Goal: Task Accomplishment & Management: Manage account settings

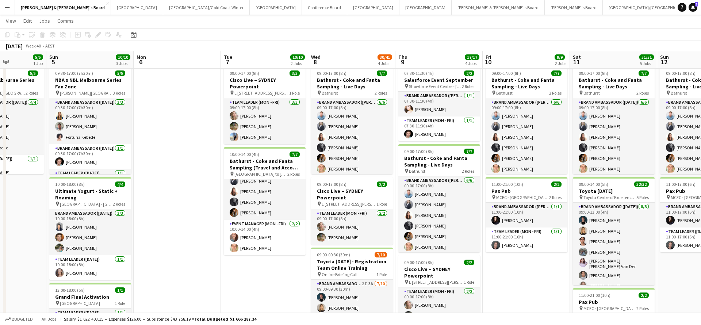
scroll to position [27, 0]
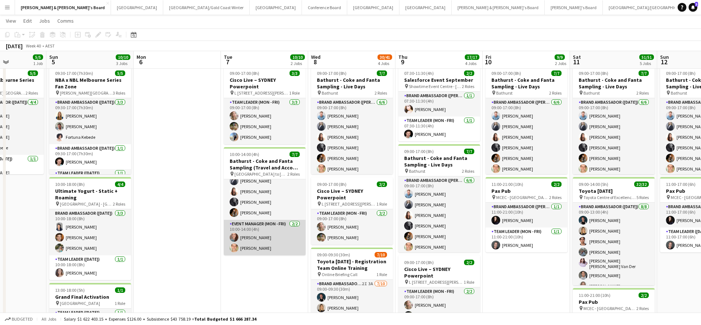
click at [257, 239] on app-card-role "Event Manager (Mon - Fri) [DATE] 10:00-14:00 (4h) [PERSON_NAME] [PERSON_NAME]" at bounding box center [265, 237] width 82 height 35
click at [258, 241] on app-card-role "Event Manager (Mon - Fri) [DATE] 10:00-14:00 (4h) [PERSON_NAME] [PERSON_NAME]" at bounding box center [265, 237] width 82 height 35
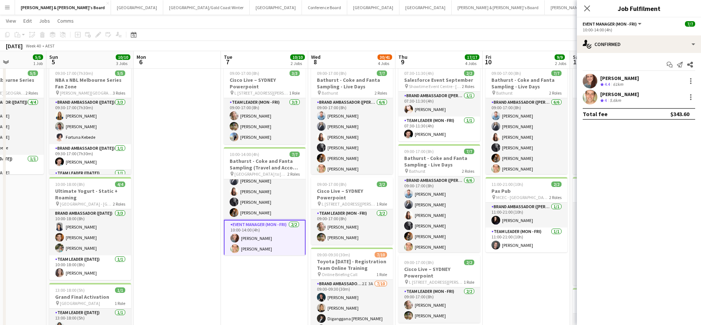
click at [620, 83] on div "61km" at bounding box center [618, 84] width 13 height 6
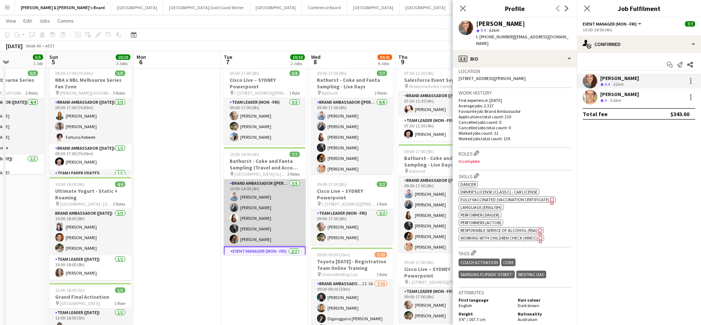
scroll to position [0, 0]
click at [257, 196] on app-card-role "Brand Ambassador ([PERSON_NAME]) [DATE] 10:00-14:00 (4h) [PERSON_NAME] [PERSON_…" at bounding box center [265, 212] width 82 height 67
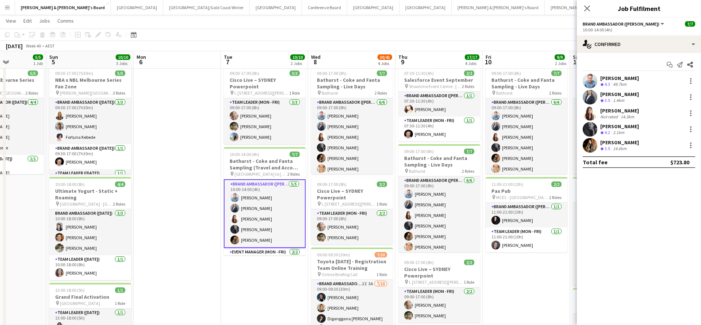
click at [617, 81] on div "49.7km" at bounding box center [620, 84] width 16 height 6
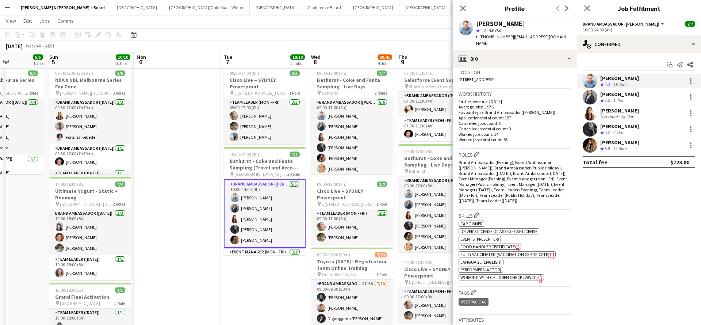
scroll to position [159, 0]
click at [228, 302] on app-date-cell "09:00-17:00 (8h) 3/3 Cisco Live – [GEOGRAPHIC_DATA] Powerpoint pin L 7, [STREET…" at bounding box center [264, 319] width 87 height 512
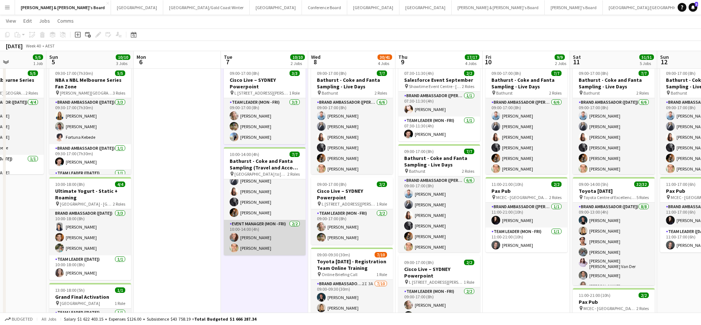
scroll to position [27, 0]
click at [260, 243] on app-card-role "Event Manager (Mon - Fri) [DATE] 10:00-14:00 (4h) [PERSON_NAME] [PERSON_NAME]" at bounding box center [265, 237] width 82 height 35
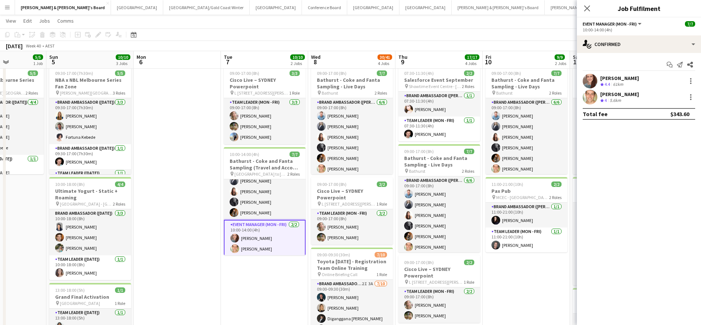
click at [617, 82] on div "61km" at bounding box center [618, 84] width 13 height 6
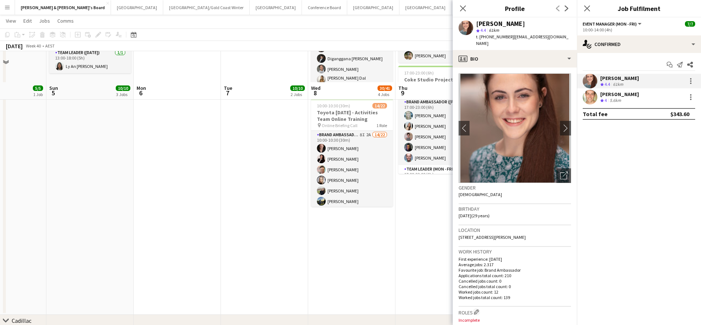
scroll to position [314, 0]
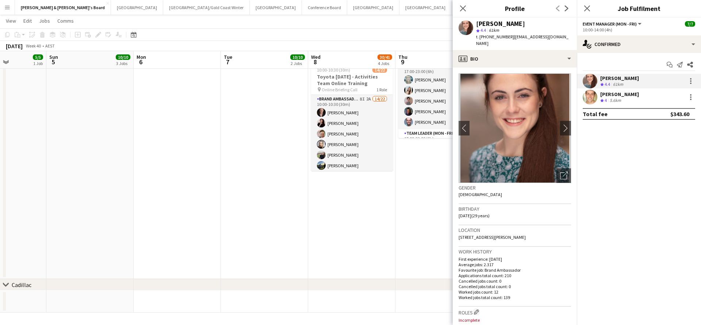
click at [375, 247] on app-date-cell "09:00-17:00 (8h) 7/7 Bathurst - Coke and Fanta Sampling - Live Days pin Bathurs…" at bounding box center [351, 23] width 87 height 512
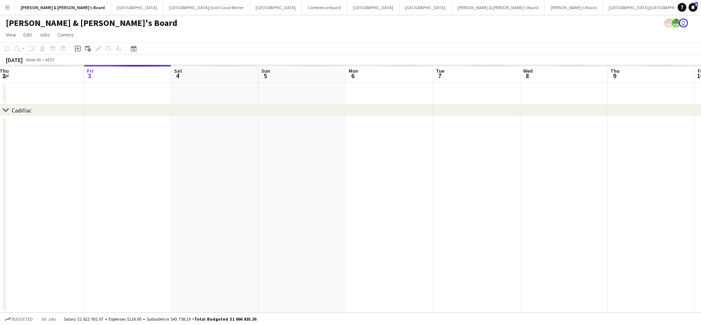
scroll to position [0, 0]
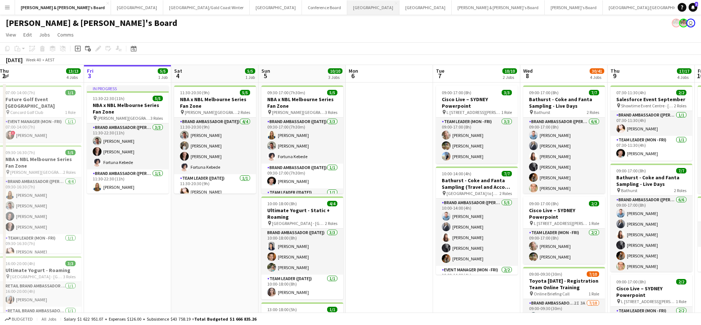
click at [347, 7] on button "Melbourne Close" at bounding box center [373, 7] width 52 height 14
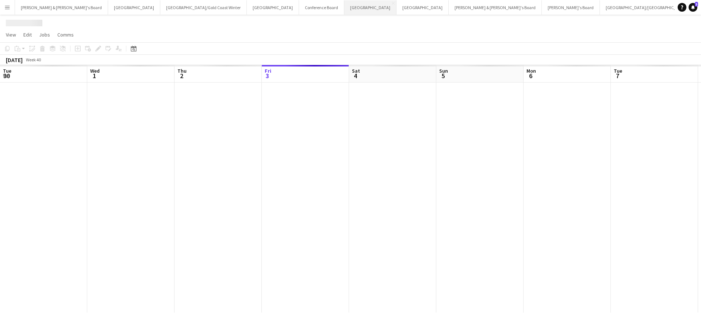
click at [344, 7] on button "Melbourne Close" at bounding box center [370, 7] width 52 height 14
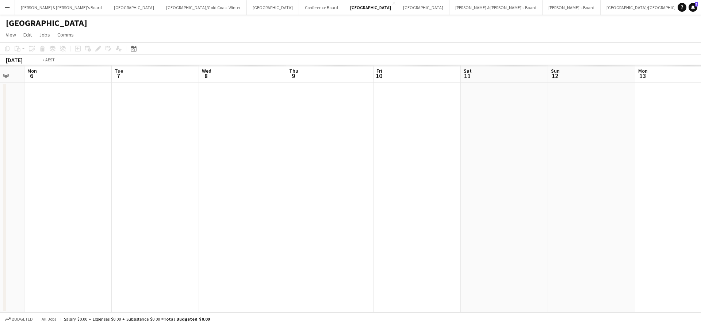
scroll to position [0, 335]
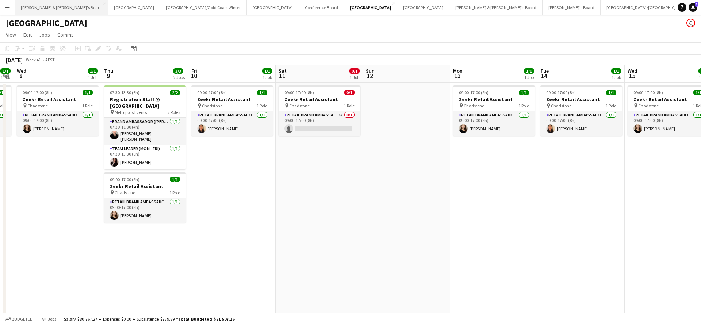
click at [61, 11] on button "[PERSON_NAME] & [PERSON_NAME]'s Board Close" at bounding box center [61, 7] width 93 height 14
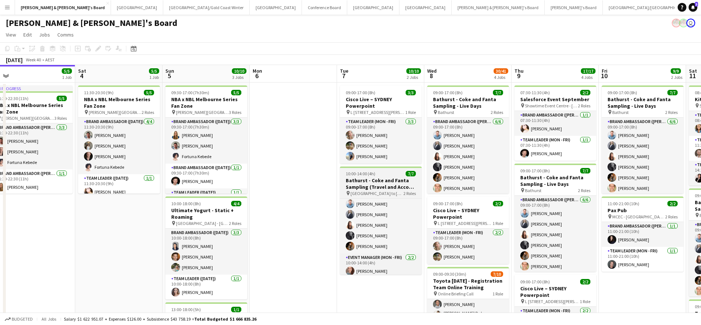
scroll to position [17, 0]
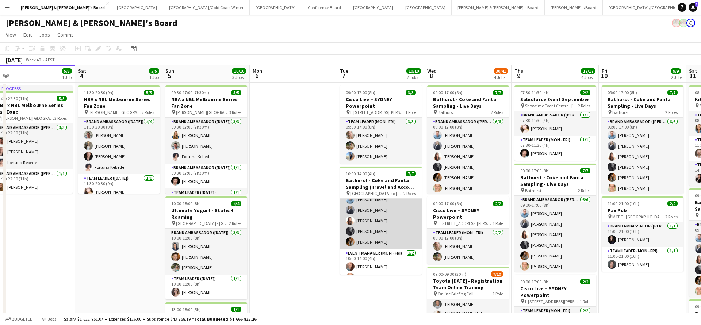
click at [378, 214] on app-card-role "Brand Ambassador ([PERSON_NAME]) [DATE] 10:00-14:00 (4h) [PERSON_NAME] [PERSON_…" at bounding box center [381, 215] width 82 height 67
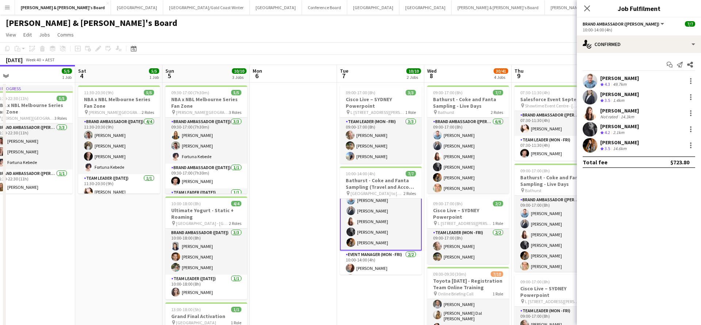
click at [621, 101] on div "1.4km" at bounding box center [619, 101] width 14 height 6
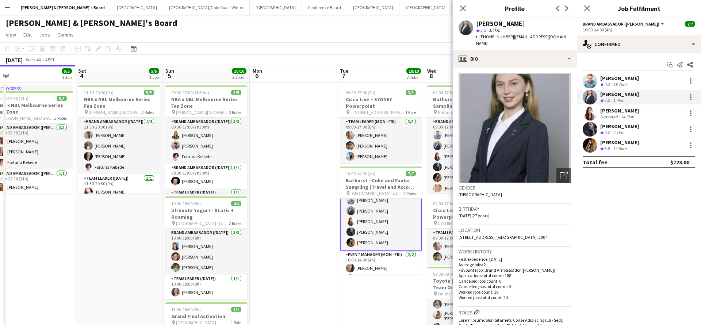
click at [621, 132] on div "2.1km" at bounding box center [619, 133] width 14 height 6
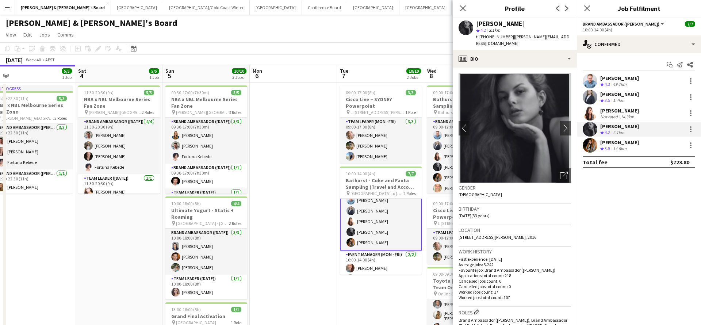
click at [619, 113] on div "[PERSON_NAME]" at bounding box center [619, 110] width 39 height 7
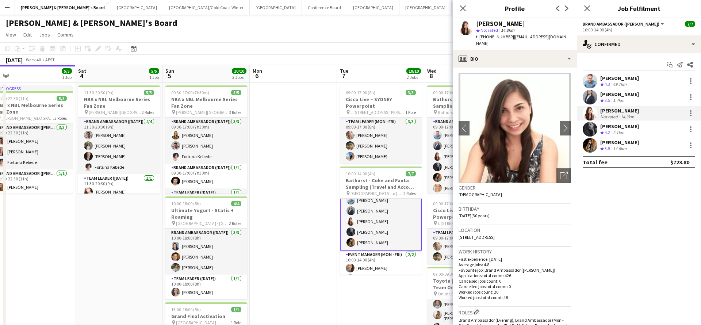
click at [613, 144] on div "[PERSON_NAME]" at bounding box center [619, 142] width 39 height 7
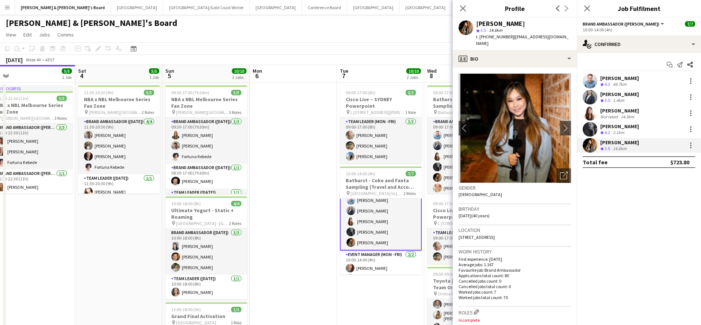
click at [614, 96] on div "[PERSON_NAME]" at bounding box center [619, 94] width 39 height 7
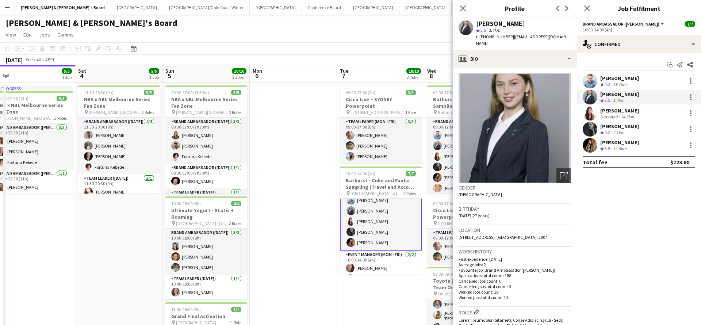
click at [622, 127] on div "[PERSON_NAME]" at bounding box center [619, 126] width 39 height 7
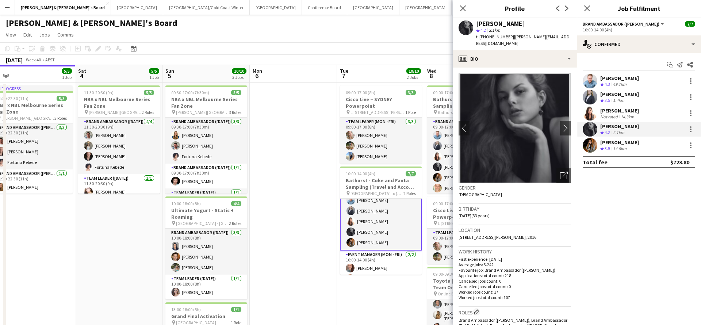
click at [624, 115] on div "14.3km" at bounding box center [627, 116] width 16 height 5
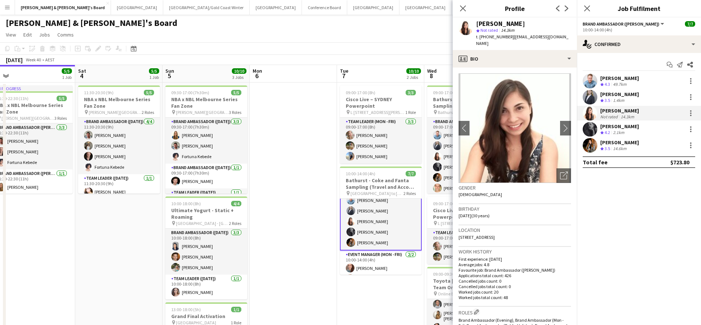
click at [623, 98] on div "1.4km" at bounding box center [619, 101] width 14 height 6
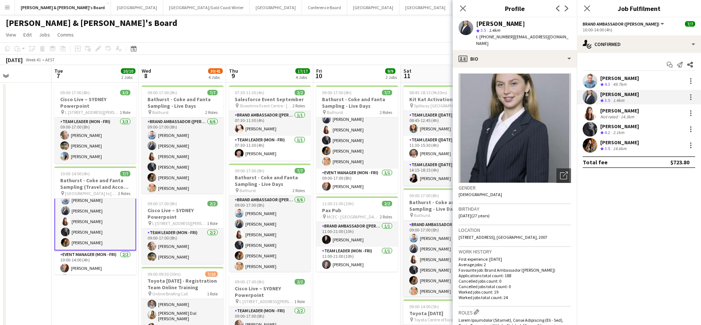
scroll to position [27, 0]
click at [357, 104] on h3 "Bathurst - Coke and Fanta Sampling - Live Days" at bounding box center [357, 102] width 82 height 13
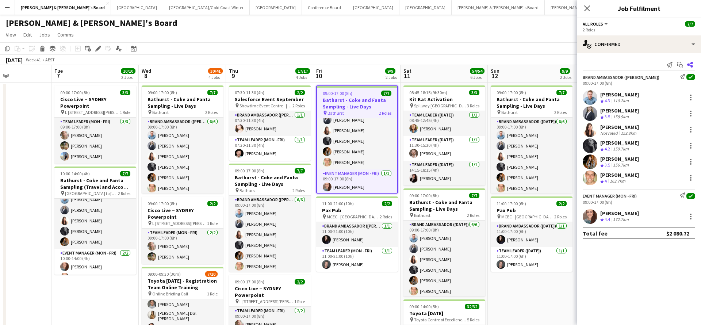
click at [690, 64] on icon at bounding box center [690, 65] width 6 height 6
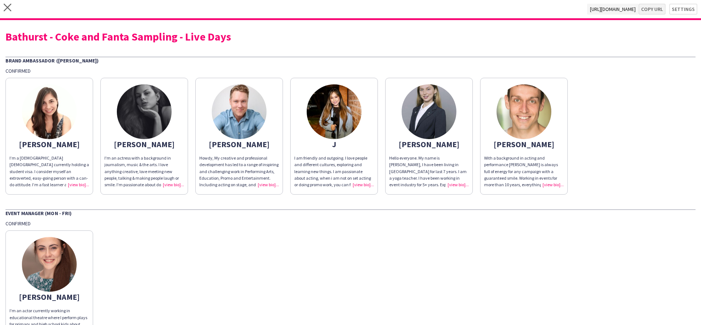
click at [657, 11] on button "Copy url" at bounding box center [652, 9] width 27 height 11
type textarea "**********"
click at [5, 8] on icon "close" at bounding box center [8, 8] width 8 height 8
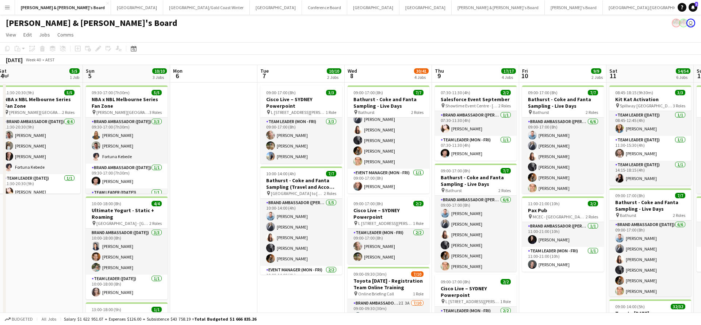
scroll to position [0, 356]
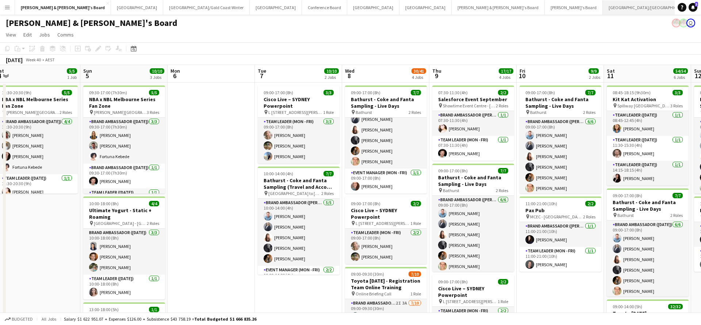
click at [603, 7] on button "[GEOGRAPHIC_DATA]/[GEOGRAPHIC_DATA] Close" at bounding box center [650, 7] width 94 height 14
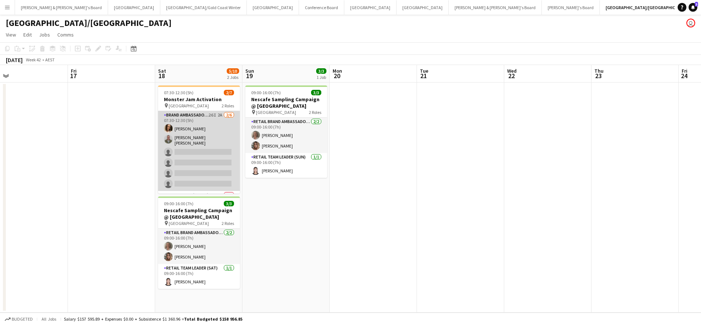
click at [213, 151] on app-card-role "Brand Ambassador ([DATE]) 26I 2A [DATE] 07:30-12:30 (5h) [PERSON_NAME] [PERSON_…" at bounding box center [199, 151] width 82 height 80
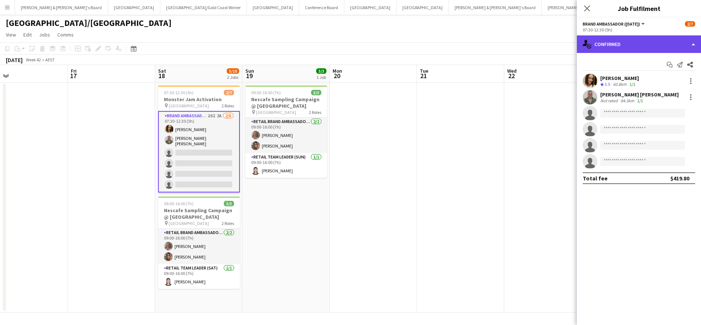
click at [625, 42] on div "single-neutral-actions-check-2 Confirmed" at bounding box center [639, 44] width 124 height 18
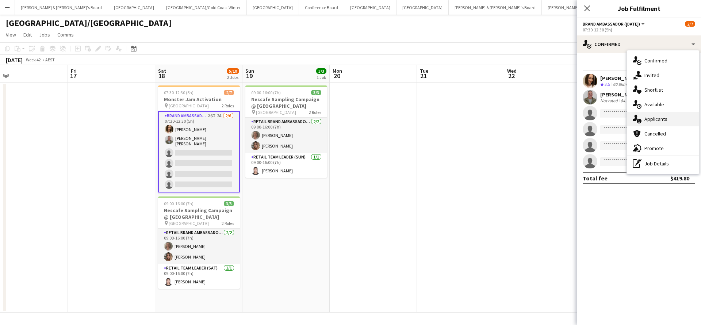
click at [656, 120] on span "Applicants" at bounding box center [656, 119] width 23 height 7
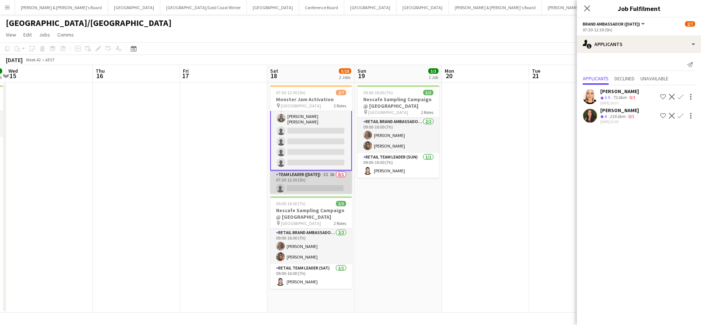
scroll to position [22, 0]
click at [318, 175] on app-card-role "Team Leader ([DATE]) 5I 2A 0/1 07:30-12:30 (5h) single-neutral-actions" at bounding box center [311, 183] width 82 height 25
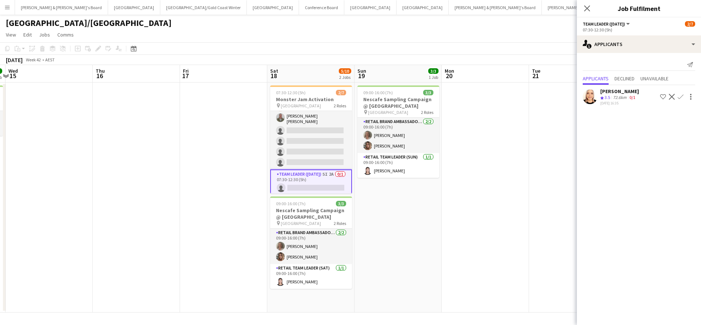
click at [680, 97] on app-icon "Confirm" at bounding box center [681, 97] width 6 height 6
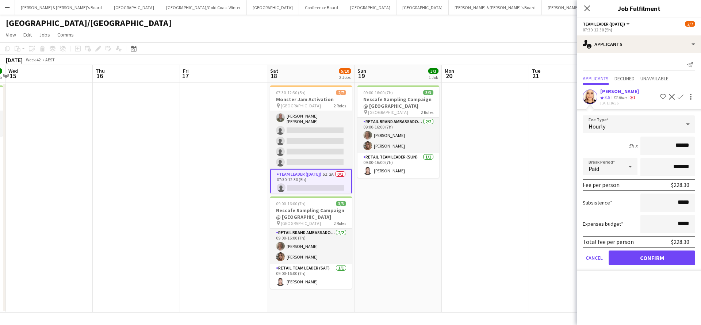
click at [635, 259] on button "Confirm" at bounding box center [652, 258] width 87 height 15
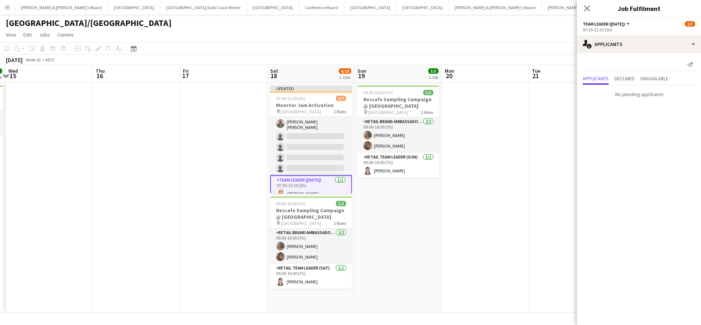
click at [480, 206] on app-date-cell at bounding box center [485, 198] width 87 height 230
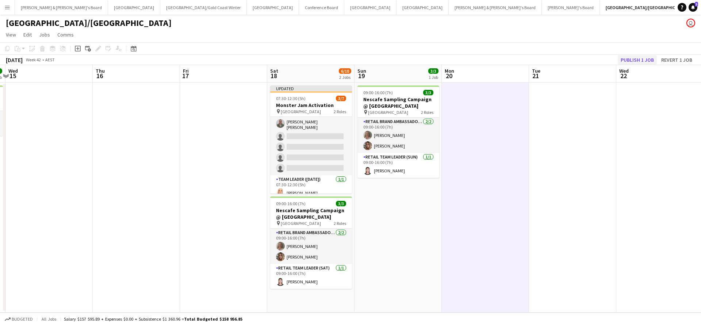
click at [645, 58] on button "Publish 1 job" at bounding box center [637, 59] width 39 height 9
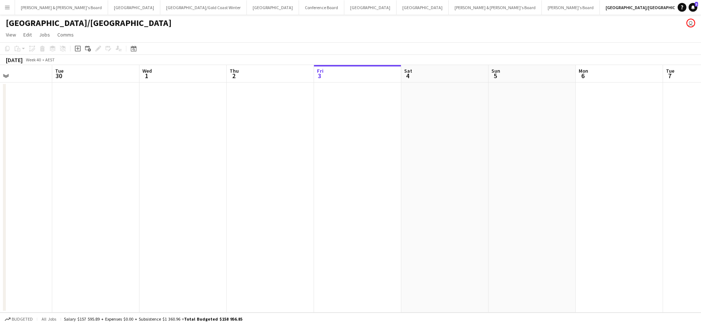
scroll to position [0, 209]
click at [42, 8] on button "[PERSON_NAME] & [PERSON_NAME]'s Board Close" at bounding box center [61, 7] width 93 height 14
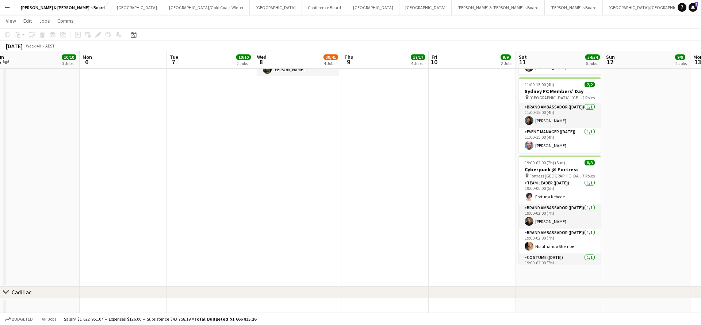
scroll to position [35, 0]
click at [565, 224] on app-card-role "Brand Ambassador ([DATE]) [DATE] 19:00-02:00 (7h) [PERSON_NAME]" at bounding box center [560, 218] width 82 height 25
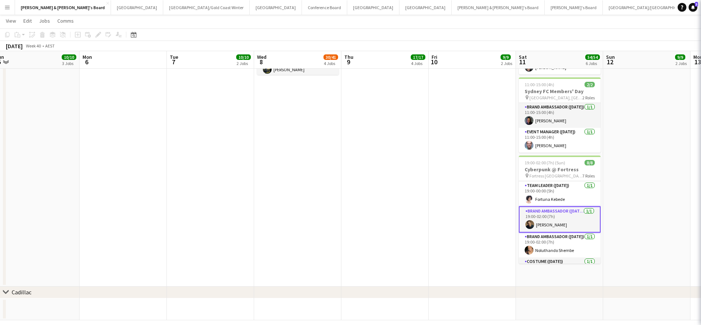
click at [565, 224] on app-card-role "Brand Ambassador ([DATE]) [DATE] 19:00-02:00 (7h) [PERSON_NAME]" at bounding box center [560, 219] width 82 height 26
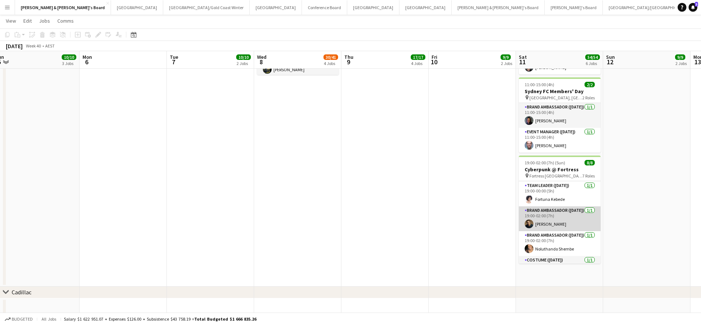
click at [566, 222] on app-card-role "Brand Ambassador ([DATE]) [DATE] 19:00-02:00 (7h) [PERSON_NAME]" at bounding box center [560, 218] width 82 height 25
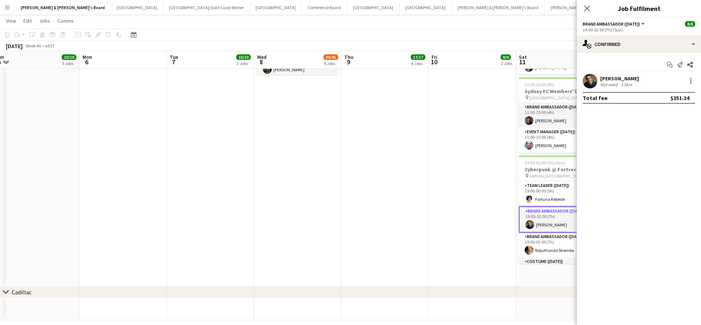
click at [625, 79] on div "[PERSON_NAME]" at bounding box center [619, 78] width 39 height 7
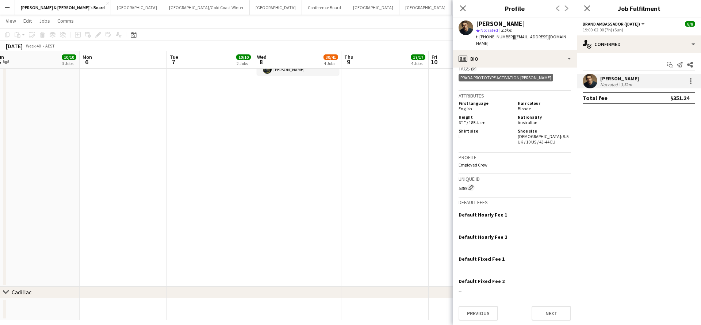
scroll to position [351, 0]
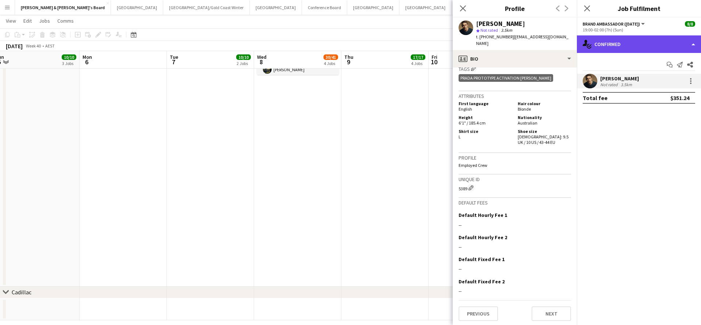
click at [626, 46] on div "single-neutral-actions-check-2 Confirmed" at bounding box center [639, 44] width 124 height 18
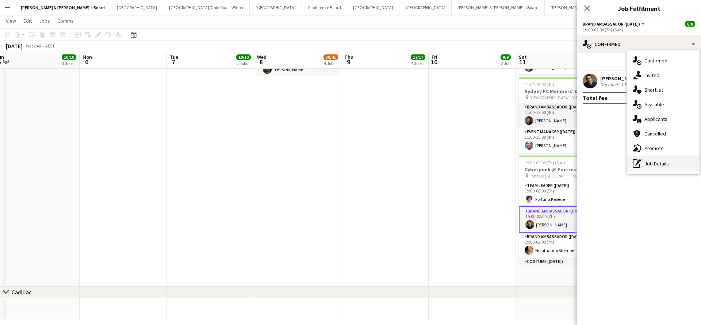
click at [649, 168] on div "pen-write Job Details" at bounding box center [663, 163] width 72 height 15
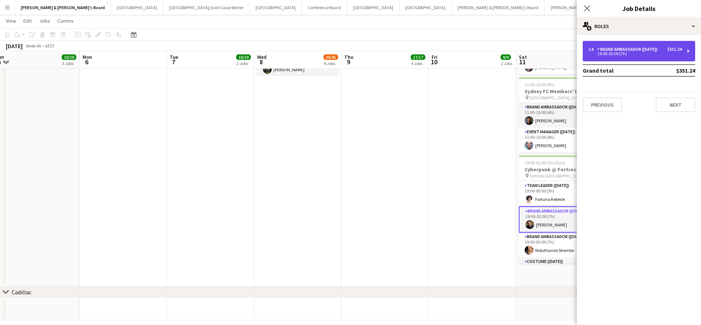
click at [642, 51] on div "Brand Ambassador ([DATE])" at bounding box center [629, 49] width 63 height 5
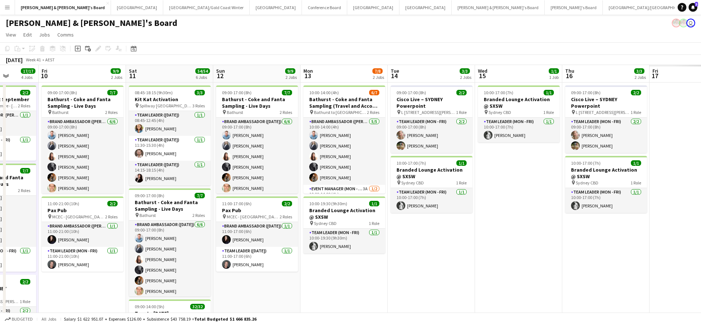
scroll to position [0, 225]
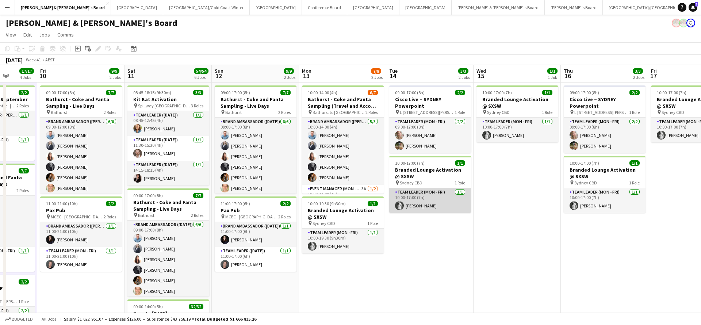
click at [426, 203] on app-card-role "Team Leader (Mon - Fri) [DATE] 10:00-17:00 (7h) [PERSON_NAME]" at bounding box center [430, 200] width 82 height 25
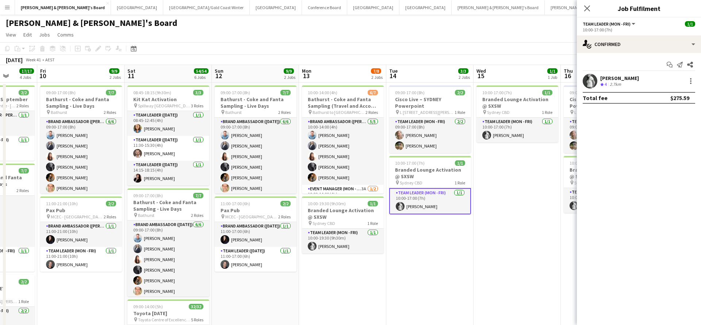
click at [625, 84] on div "Crew rating 4 2.7km" at bounding box center [619, 84] width 39 height 6
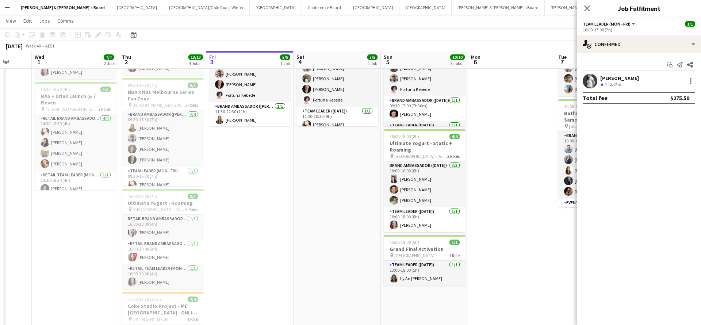
scroll to position [0, 230]
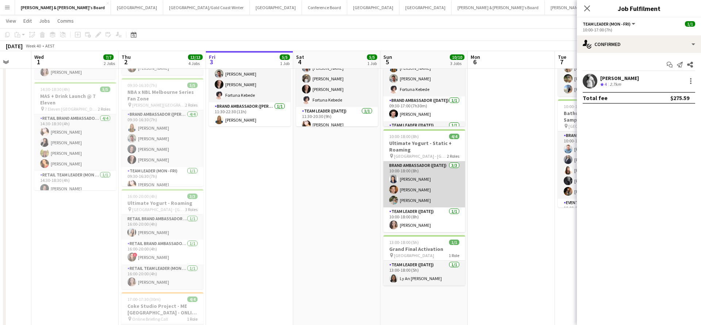
click at [424, 183] on app-card-role "Brand Ambassador ([DATE]) [DATE] 10:00-18:00 (8h) [PERSON_NAME] [PERSON_NAME] […" at bounding box center [425, 184] width 82 height 46
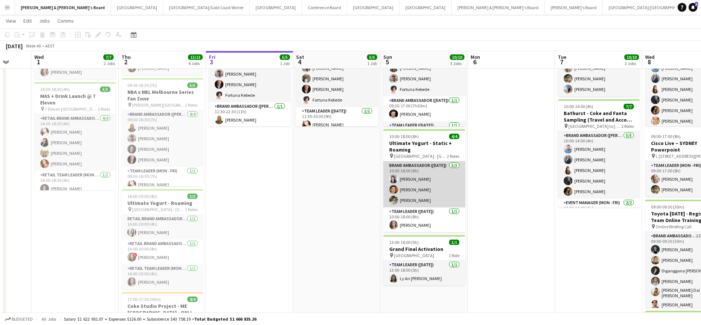
click at [450, 174] on app-card-role "Brand Ambassador ([DATE]) [DATE] 10:00-18:00 (8h) [PERSON_NAME] [PERSON_NAME] […" at bounding box center [425, 184] width 82 height 46
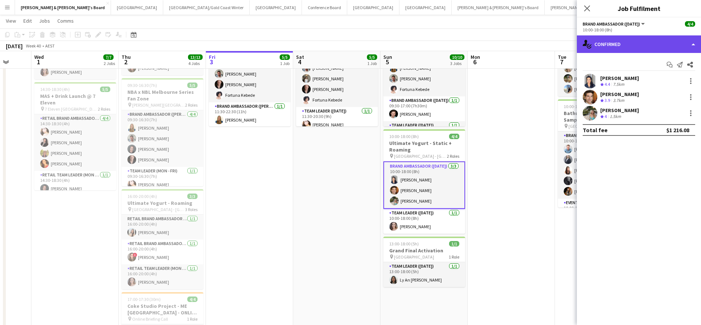
click at [636, 44] on div "single-neutral-actions-check-2 Confirmed" at bounding box center [639, 44] width 124 height 18
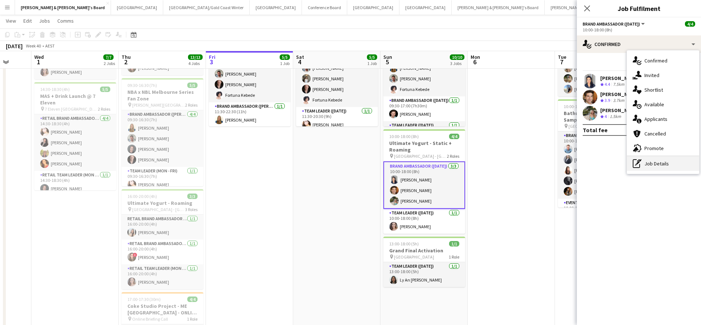
click at [652, 168] on div "pen-write Job Details" at bounding box center [663, 163] width 72 height 15
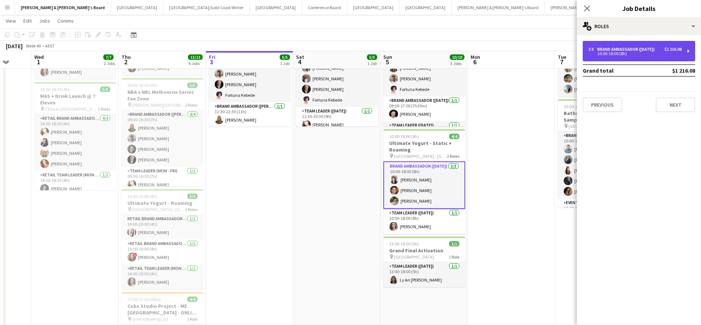
click at [633, 44] on div "3 x Brand Ambassador ([DATE]) $1 216.08 10:00-18:00 (8h)" at bounding box center [639, 51] width 112 height 20
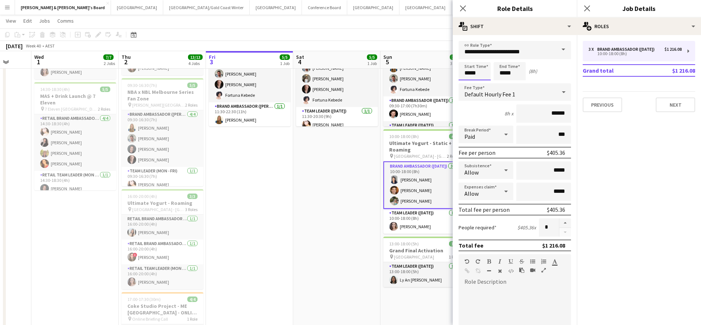
click at [466, 69] on input "*****" at bounding box center [475, 71] width 32 height 18
click at [467, 84] on div at bounding box center [467, 83] width 15 height 7
click at [483, 57] on div at bounding box center [482, 58] width 15 height 7
type input "*****"
click at [483, 57] on div at bounding box center [482, 58] width 15 height 7
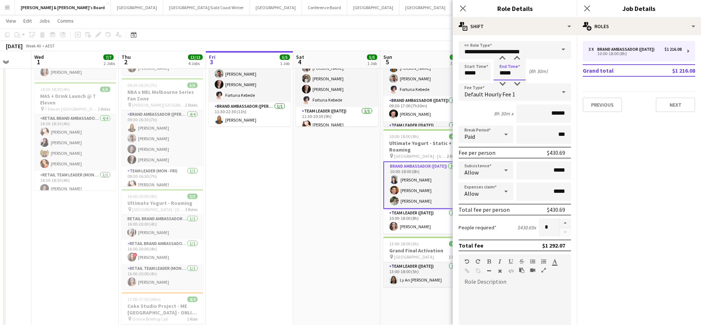
click at [510, 66] on input "*****" at bounding box center [510, 71] width 32 height 18
click at [505, 84] on div at bounding box center [502, 83] width 15 height 7
click at [518, 56] on div at bounding box center [517, 58] width 15 height 7
type input "*****"
click at [518, 56] on div at bounding box center [517, 58] width 15 height 7
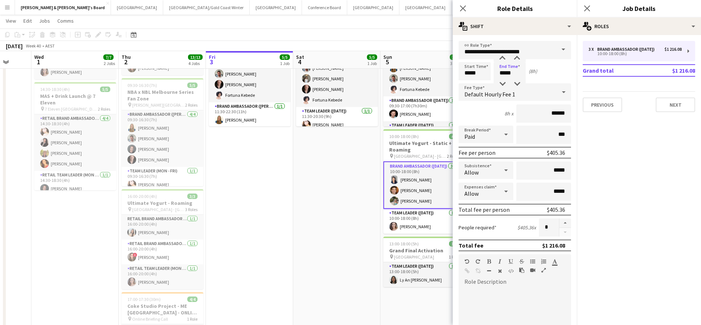
click at [282, 204] on app-date-cell "In progress 11:30-22:30 (11h) 5/5 NBA x NBL Melbourne Series Fan Zone pin [PERS…" at bounding box center [249, 322] width 87 height 615
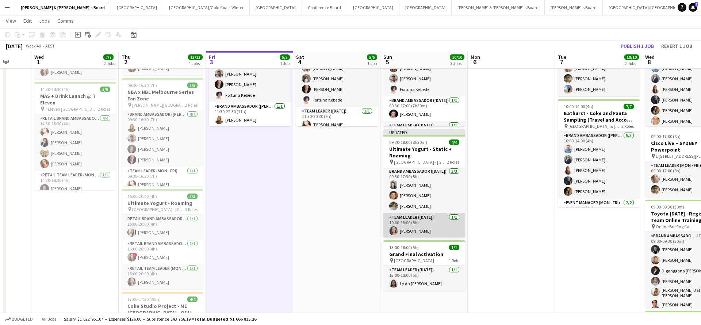
click at [423, 224] on app-card-role "Team Leader ([DATE]) [DATE] 10:00-18:00 (8h) [PERSON_NAME]" at bounding box center [425, 225] width 82 height 25
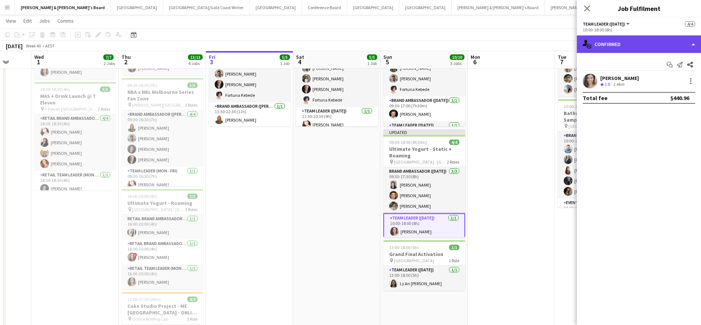
click at [630, 47] on div "single-neutral-actions-check-2 Confirmed" at bounding box center [639, 44] width 124 height 18
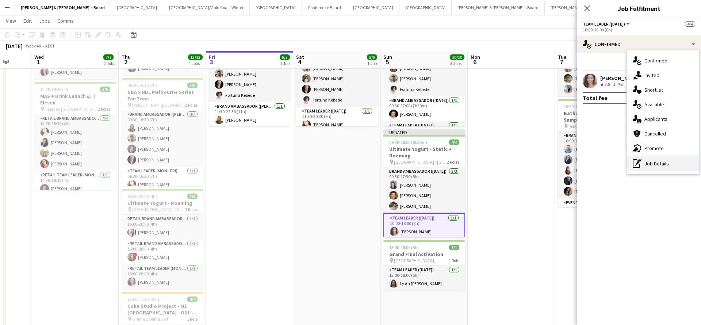
click at [651, 166] on div "pen-write Job Details" at bounding box center [663, 163] width 72 height 15
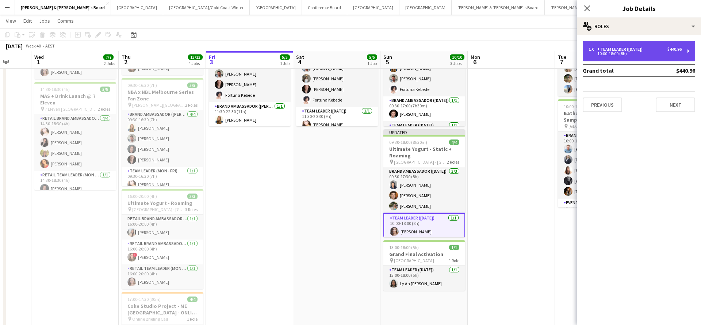
click at [640, 56] on div "1 x Team Leader ([DATE]) $440.96 10:00-18:00 (8h)" at bounding box center [639, 51] width 112 height 20
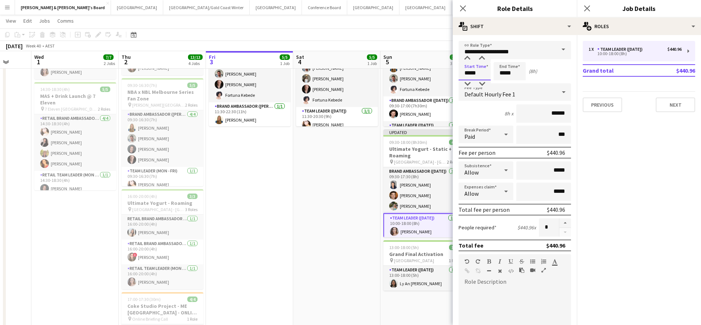
click at [469, 73] on input "*****" at bounding box center [475, 71] width 32 height 18
click at [466, 85] on div at bounding box center [467, 83] width 15 height 7
click at [484, 58] on div at bounding box center [482, 58] width 15 height 7
type input "*****"
click at [484, 58] on div at bounding box center [482, 58] width 15 height 7
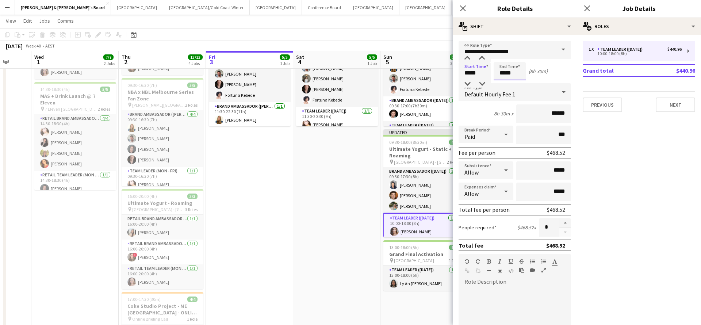
click at [509, 68] on input "*****" at bounding box center [510, 71] width 32 height 18
click at [501, 84] on div at bounding box center [502, 83] width 15 height 7
click at [520, 56] on div at bounding box center [517, 58] width 15 height 7
type input "*****"
click at [520, 56] on div at bounding box center [517, 58] width 15 height 7
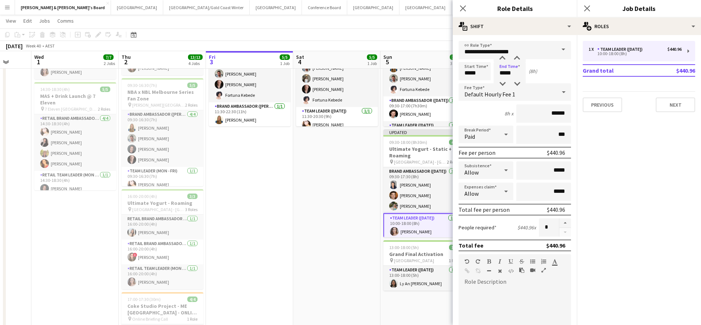
click at [325, 192] on app-date-cell "11:30-20:30 (9h) 5/5 NBA x NBL Melbourne Series Fan Zone pin [PERSON_NAME][GEOG…" at bounding box center [336, 322] width 87 height 615
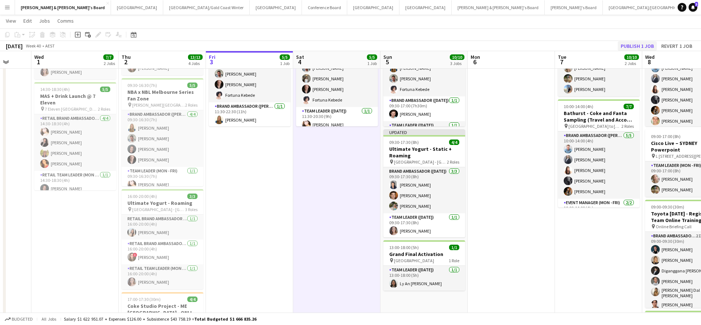
click at [635, 46] on button "Publish 1 job" at bounding box center [637, 45] width 39 height 9
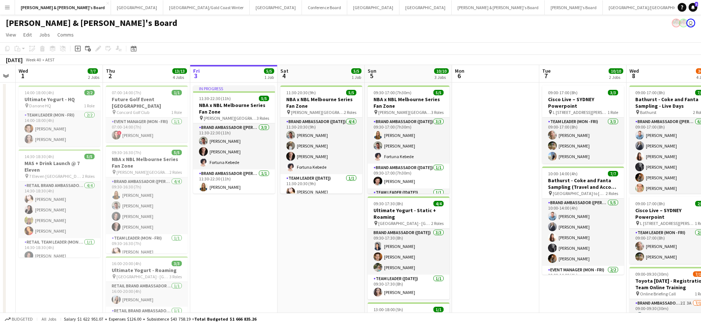
scroll to position [0, 248]
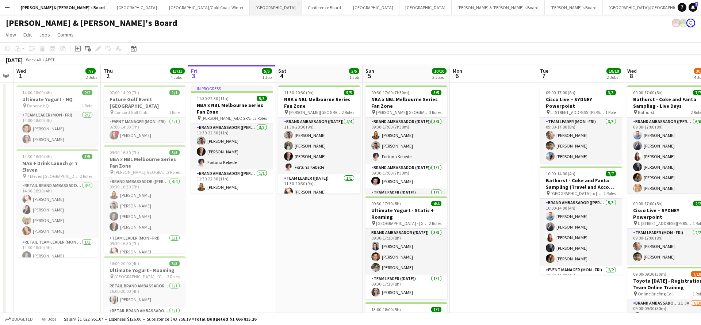
click at [250, 4] on button "Sydney Close" at bounding box center [276, 7] width 52 height 14
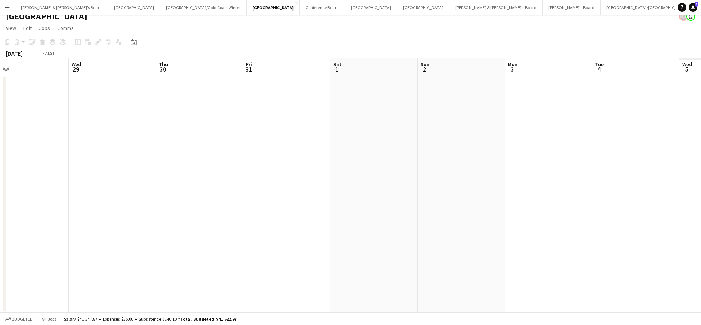
scroll to position [0, 261]
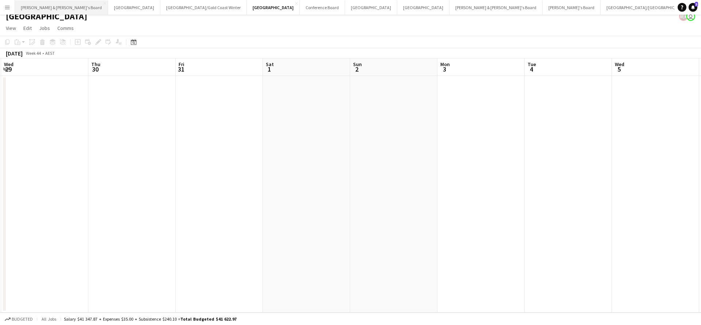
click at [52, 7] on button "[PERSON_NAME] & [PERSON_NAME]'s Board Close" at bounding box center [61, 7] width 93 height 14
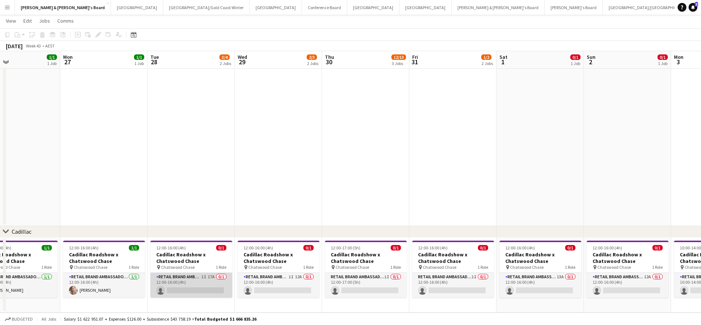
scroll to position [0, 200]
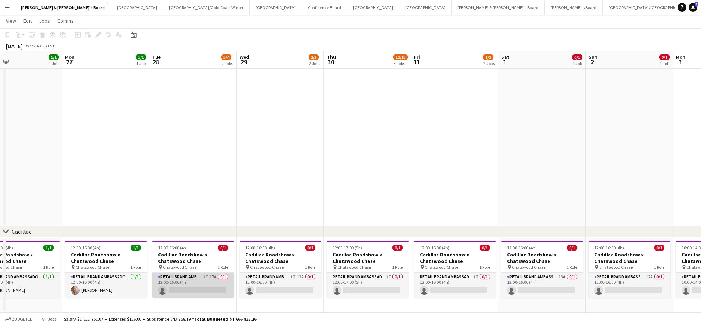
click at [208, 289] on app-card-role "RETAIL Brand Ambassador (Mon - Fri) 1I 17A 0/1 12:00-16:00 (4h) single-neutral-…" at bounding box center [193, 285] width 82 height 25
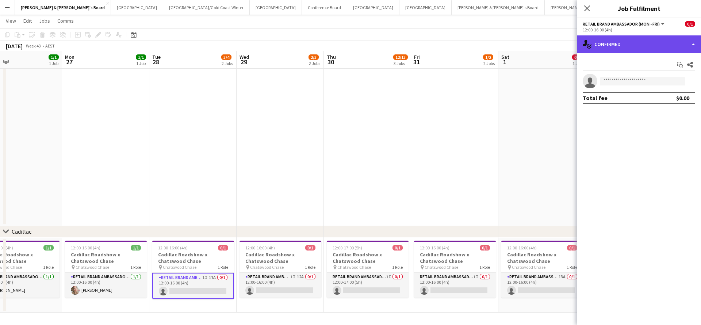
click at [621, 43] on div "single-neutral-actions-check-2 Confirmed" at bounding box center [639, 44] width 124 height 18
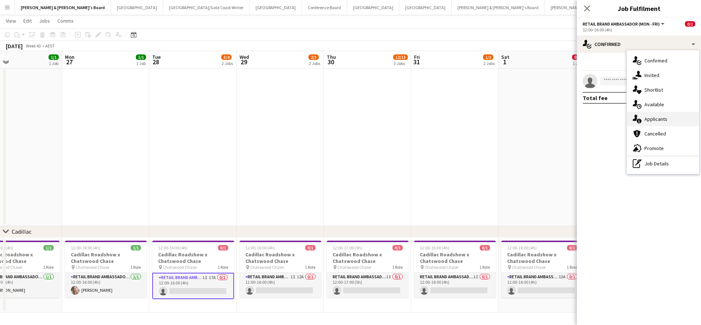
click at [657, 117] on span "Applicants" at bounding box center [656, 119] width 23 height 7
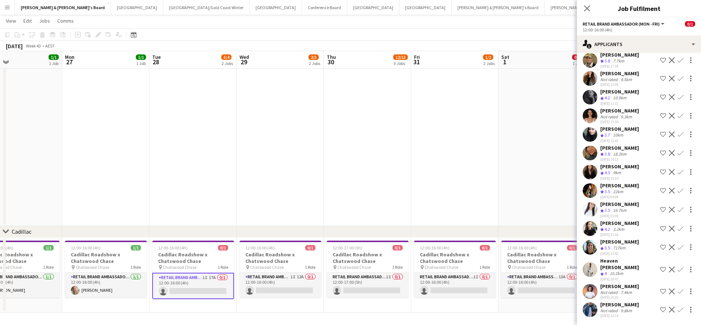
scroll to position [56, 0]
click at [462, 283] on app-card-role "RETAIL Brand Ambassador (Mon - Fri) 1I 0/1 12:00-16:00 (4h) single-neutral-acti…" at bounding box center [455, 285] width 82 height 25
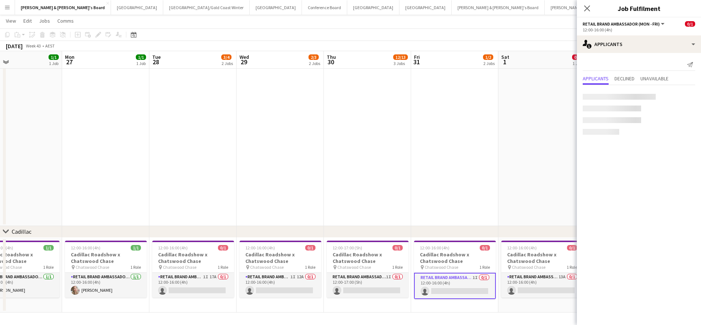
scroll to position [0, 0]
click at [453, 258] on h3 "Cadillac Roadshow x Chatswood Chase" at bounding box center [455, 257] width 82 height 13
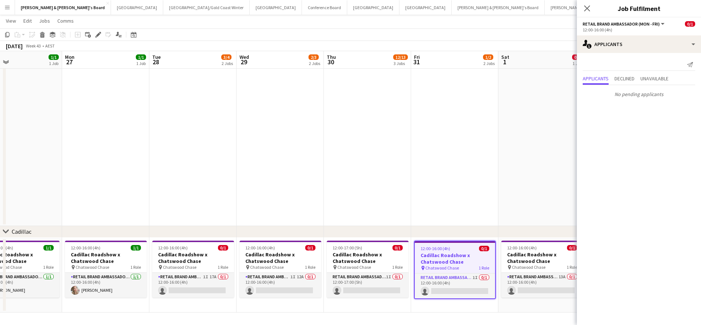
click at [453, 258] on h3 "Cadillac Roadshow x Chatswood Chase" at bounding box center [455, 258] width 80 height 13
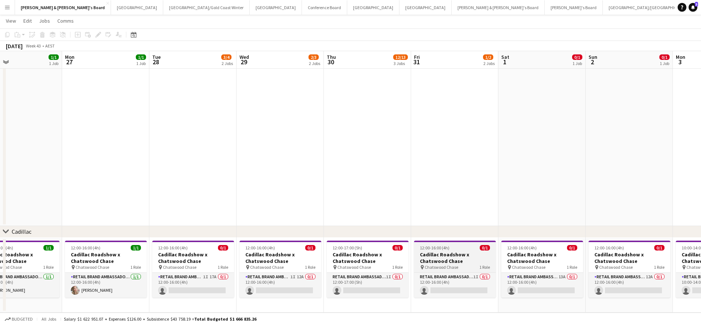
click at [453, 258] on h3 "Cadillac Roadshow x Chatswood Chase" at bounding box center [455, 257] width 82 height 13
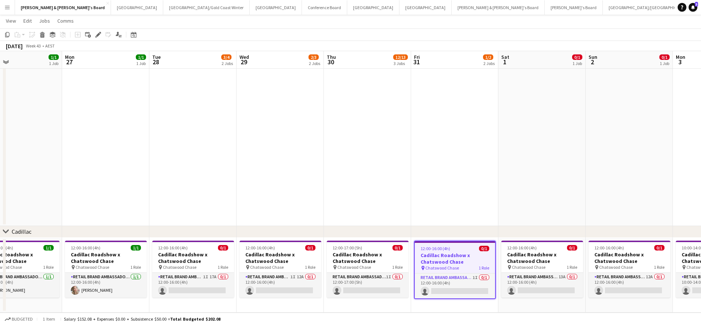
click at [454, 259] on h3 "Cadillac Roadshow x Chatswood Chase" at bounding box center [455, 258] width 80 height 13
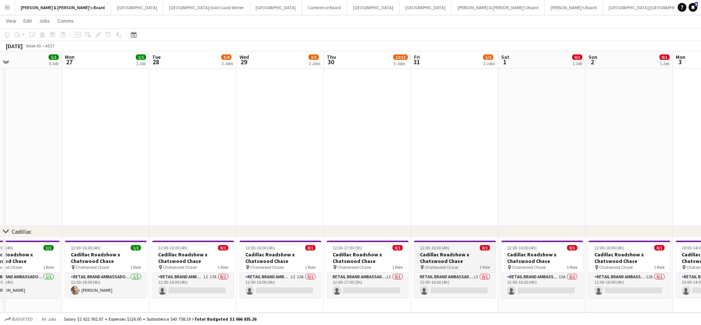
click at [454, 259] on h3 "Cadillac Roadshow x Chatswood Chase" at bounding box center [455, 257] width 82 height 13
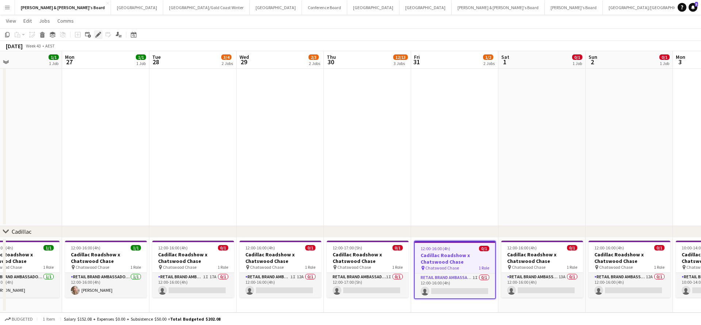
click at [98, 35] on icon at bounding box center [98, 35] width 4 height 4
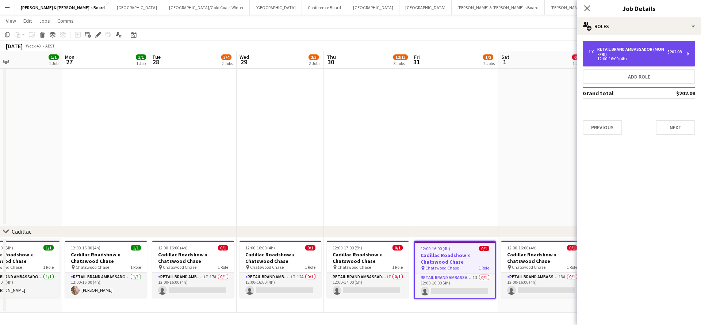
click at [627, 50] on div "RETAIL Brand Ambassador (Mon - Fri)" at bounding box center [633, 52] width 70 height 10
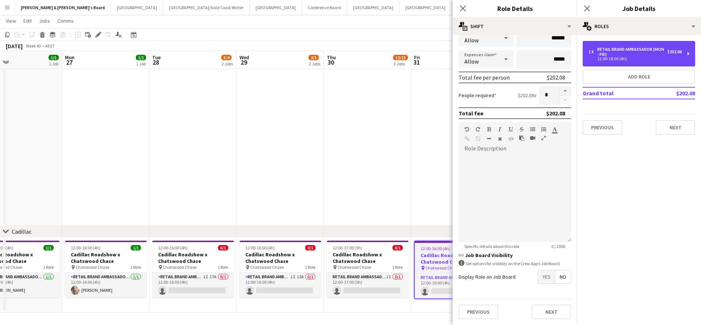
scroll to position [471, 0]
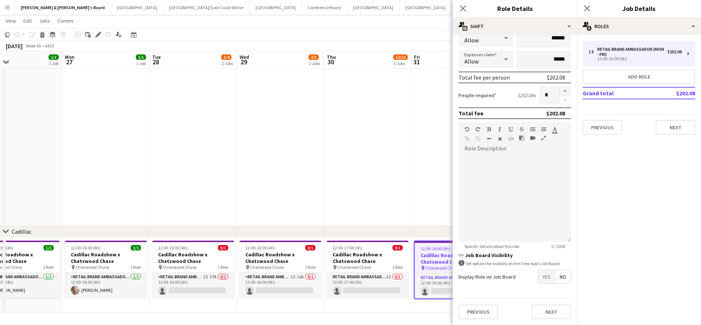
click at [547, 279] on span "Yes" at bounding box center [546, 276] width 17 height 13
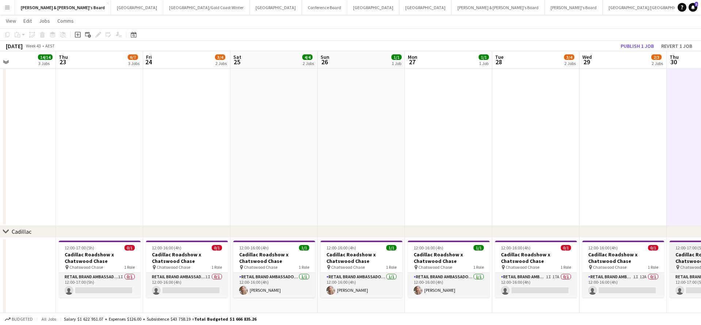
scroll to position [0, 165]
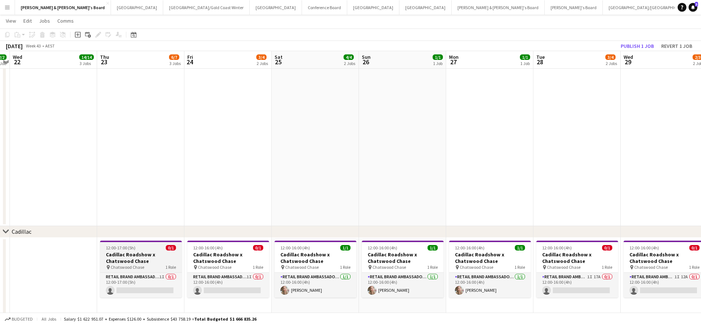
click at [152, 249] on div "12:00-17:00 (5h) 0/1" at bounding box center [141, 247] width 82 height 5
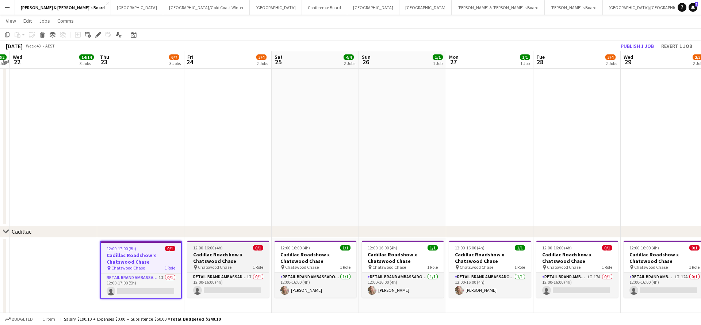
click at [215, 257] on h3 "Cadillac Roadshow x Chatswood Chase" at bounding box center [228, 257] width 82 height 13
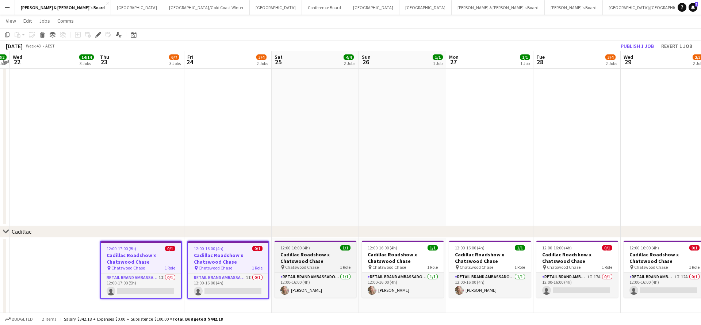
click at [325, 260] on h3 "Cadillac Roadshow x Chatswood Chase" at bounding box center [316, 257] width 82 height 13
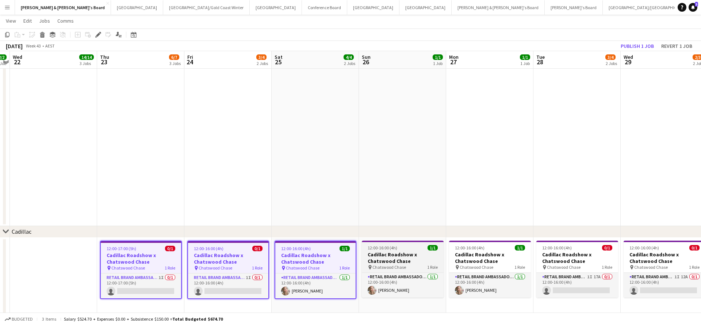
click at [403, 255] on h3 "Cadillac Roadshow x Chatswood Chase" at bounding box center [403, 257] width 82 height 13
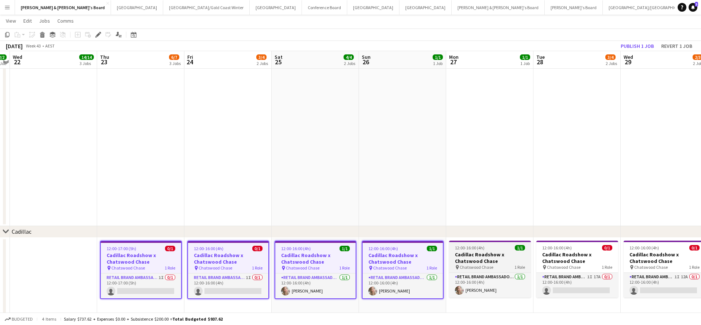
click at [490, 260] on h3 "Cadillac Roadshow x Chatswood Chase" at bounding box center [490, 257] width 82 height 13
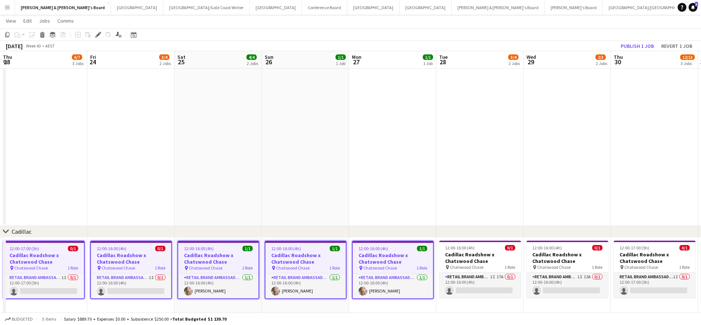
scroll to position [0, 279]
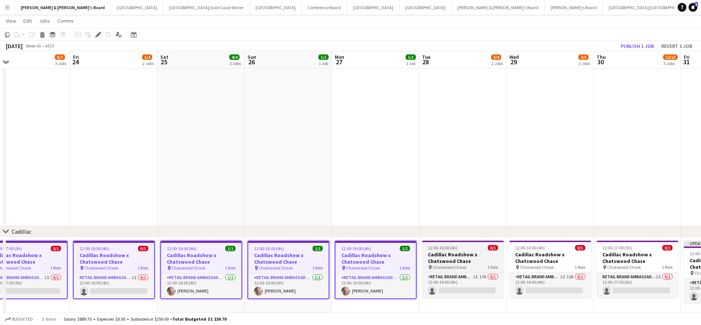
click at [447, 262] on h3 "Cadillac Roadshow x Chatswood Chase" at bounding box center [463, 257] width 82 height 13
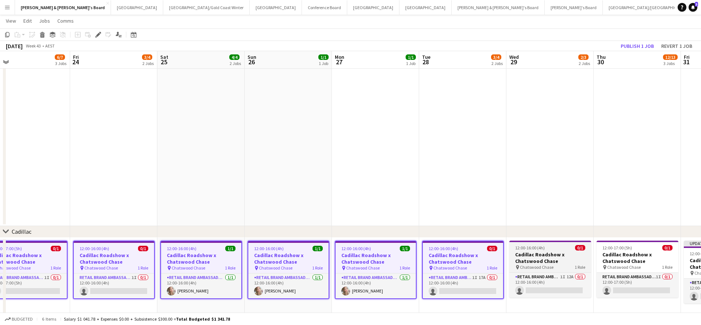
click at [538, 260] on h3 "Cadillac Roadshow x Chatswood Chase" at bounding box center [551, 257] width 82 height 13
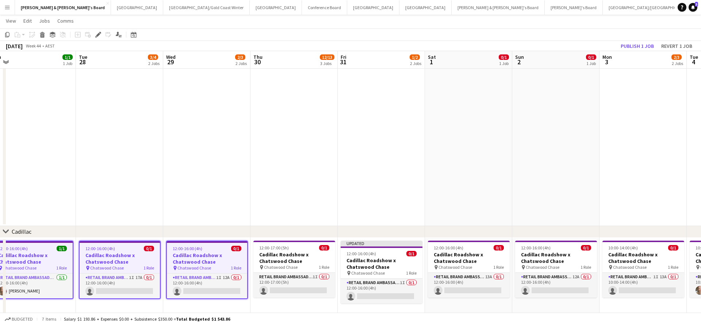
scroll to position [0, 300]
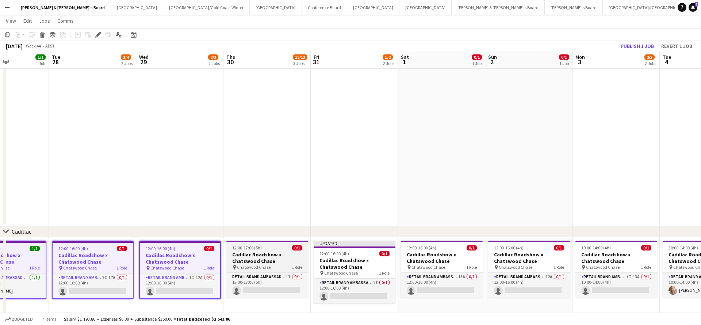
click at [259, 259] on h3 "Cadillac Roadshow x Chatswood Chase" at bounding box center [267, 257] width 82 height 13
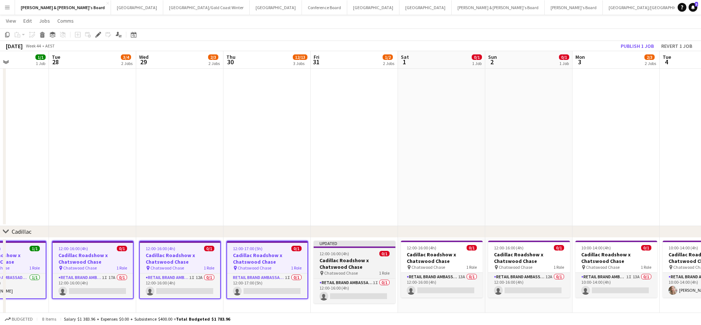
click at [362, 256] on app-job-card "Updated 12:00-16:00 (4h) 0/1 Cadillac Roadshow x Chatswood Chase pin Chatswood …" at bounding box center [355, 272] width 82 height 63
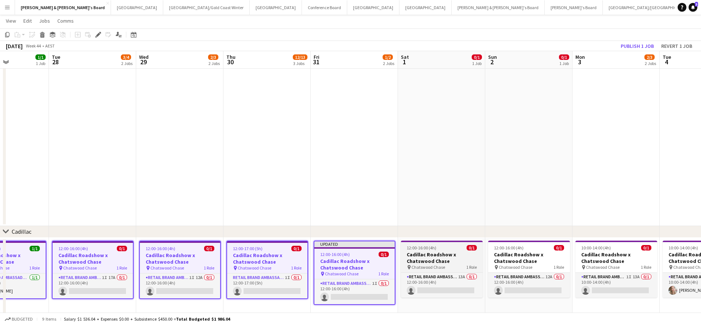
click at [449, 254] on h3 "Cadillac Roadshow x Chatswood Chase" at bounding box center [442, 257] width 82 height 13
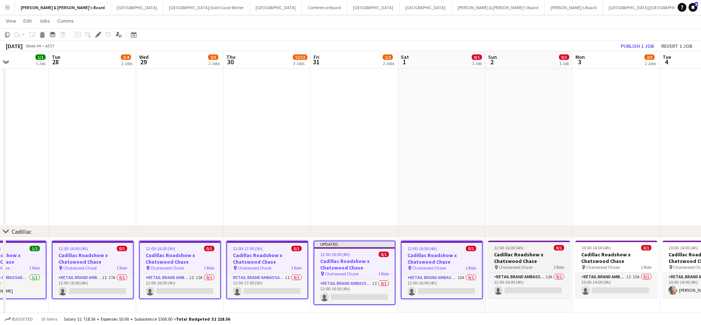
click at [542, 266] on div "pin Chatswood Chase 1 Role" at bounding box center [529, 267] width 82 height 6
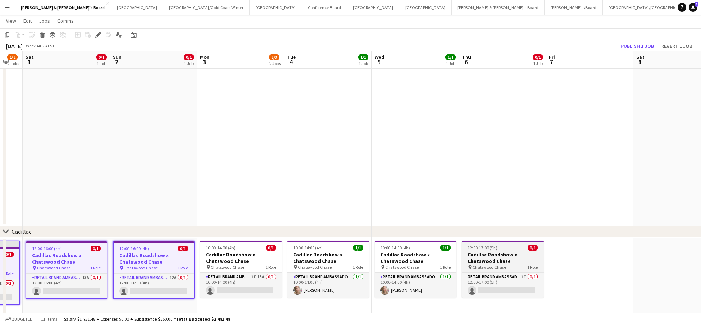
scroll to position [0, 330]
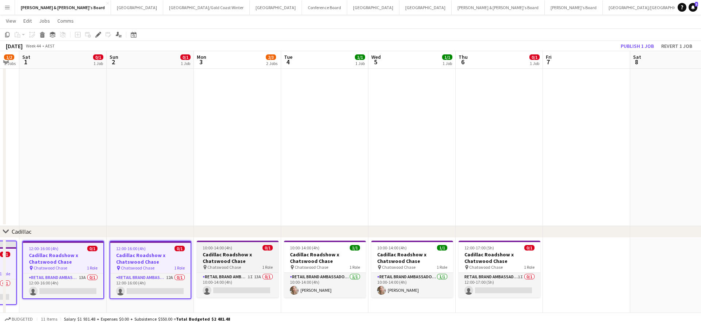
click at [236, 258] on h3 "Cadillac Roadshow x Chatswood Chase" at bounding box center [238, 257] width 82 height 13
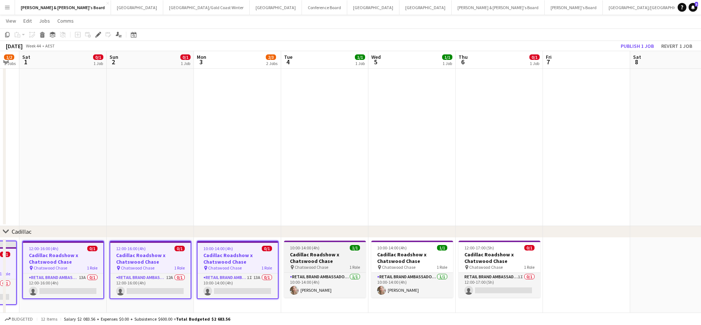
click at [332, 252] on h3 "Cadillac Roadshow x Chatswood Chase" at bounding box center [325, 257] width 82 height 13
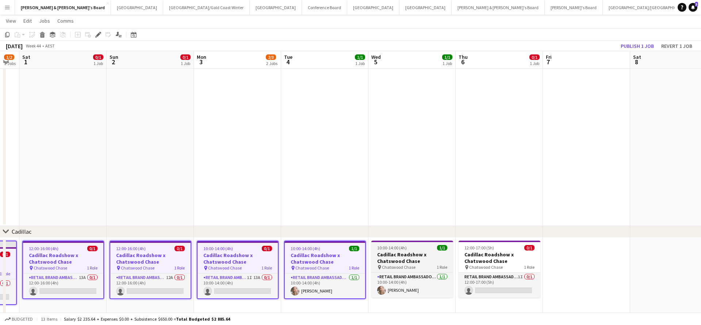
click at [406, 249] on span "10:00-14:00 (4h)" at bounding box center [392, 247] width 30 height 5
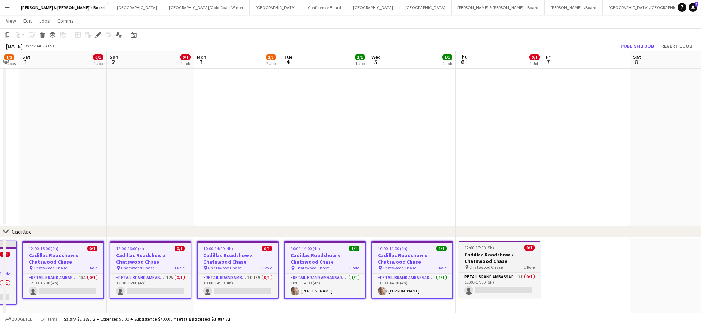
click at [483, 245] on span "12:00-17:00 (5h)" at bounding box center [480, 247] width 30 height 5
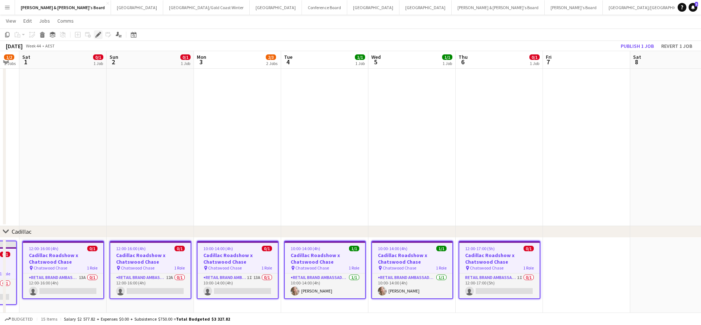
click at [99, 35] on icon "Edit" at bounding box center [98, 35] width 6 height 6
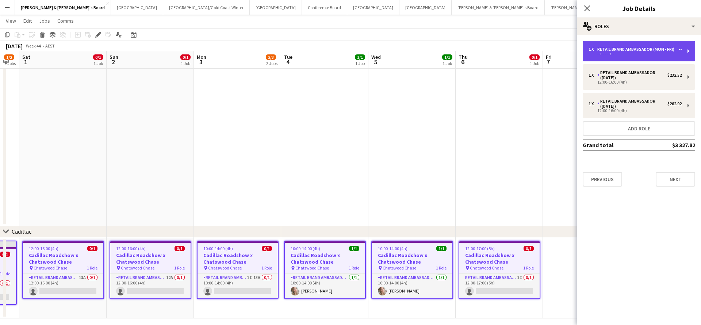
click at [628, 53] on div "--:-- - --:--" at bounding box center [635, 54] width 93 height 4
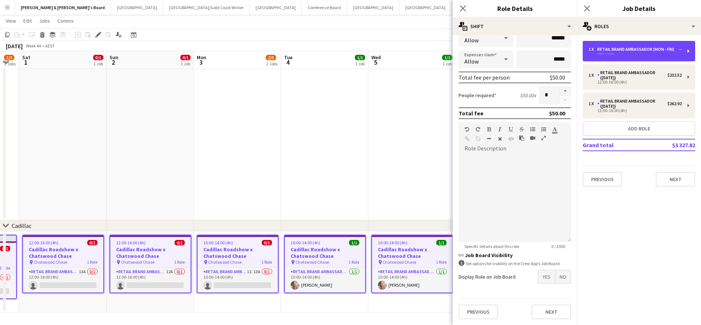
scroll to position [477, 0]
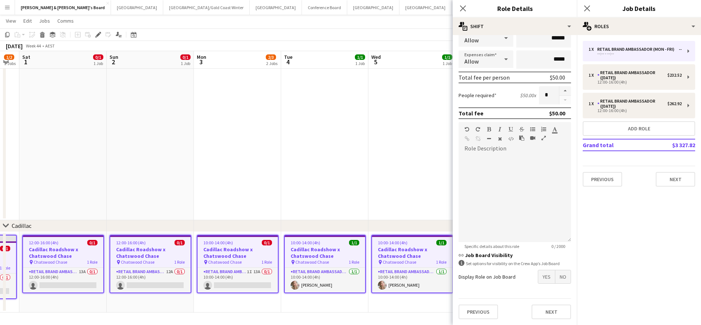
click at [545, 281] on span "Yes" at bounding box center [546, 276] width 17 height 13
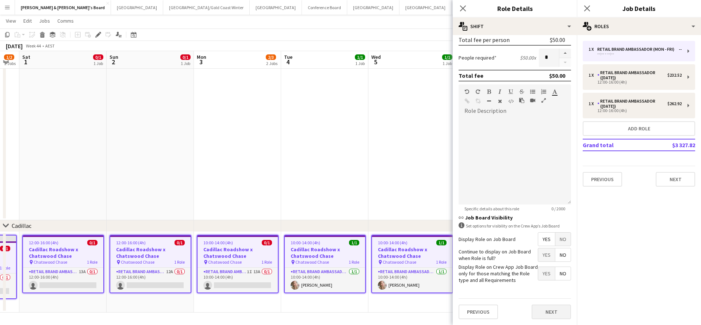
scroll to position [169, 0]
click at [547, 314] on button "Next" at bounding box center [551, 312] width 39 height 15
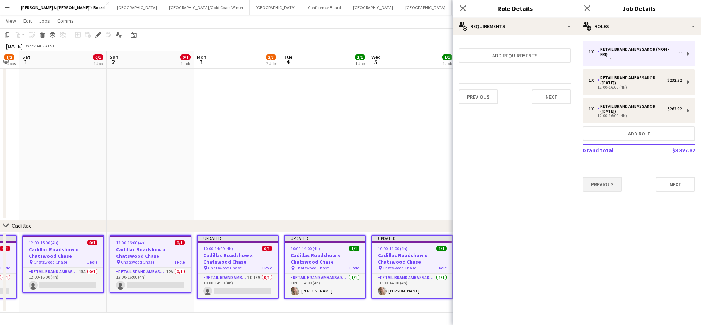
scroll to position [0, 0]
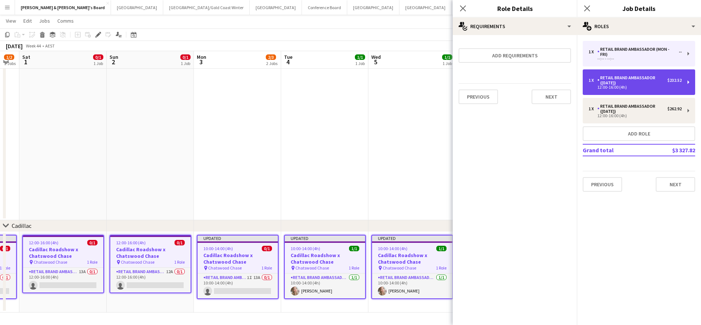
click at [625, 73] on div "1 x RETAIL Brand Ambassador ([DATE]) $232.52 12:00-16:00 (4h)" at bounding box center [639, 82] width 112 height 26
type input "**********"
type input "*****"
type input "******"
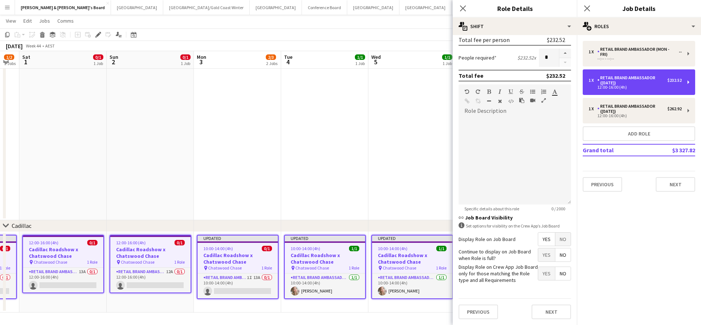
scroll to position [169, 0]
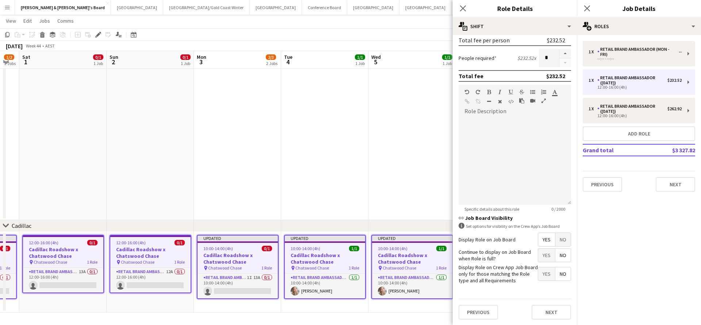
click at [546, 240] on span "Yes" at bounding box center [546, 239] width 17 height 13
click at [552, 313] on button "Next" at bounding box center [551, 312] width 39 height 15
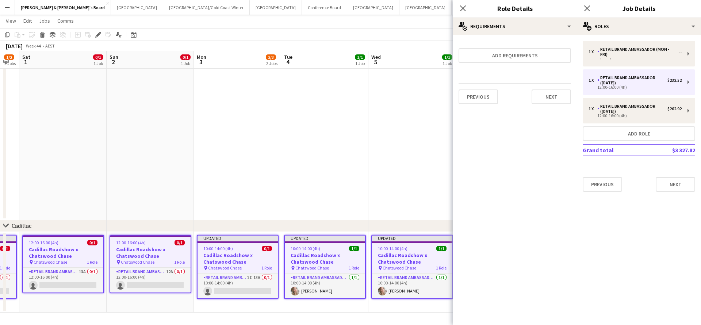
scroll to position [0, 0]
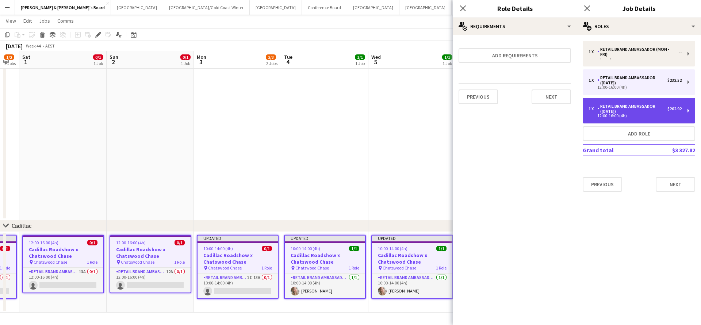
click at [618, 118] on div "12:00-16:00 (4h)" at bounding box center [635, 116] width 93 height 4
type input "**********"
type input "******"
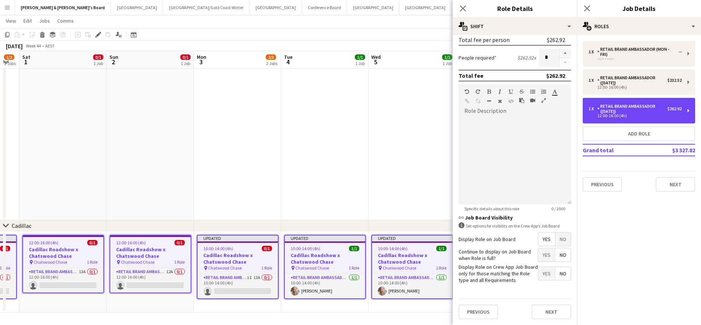
scroll to position [169, 0]
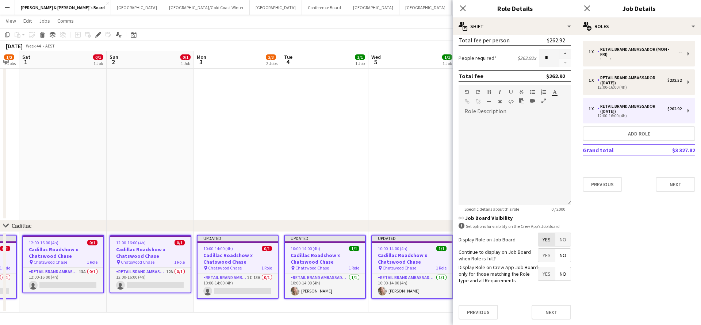
click at [543, 240] on span "Yes" at bounding box center [546, 239] width 17 height 13
click at [551, 313] on button "Next" at bounding box center [551, 312] width 39 height 15
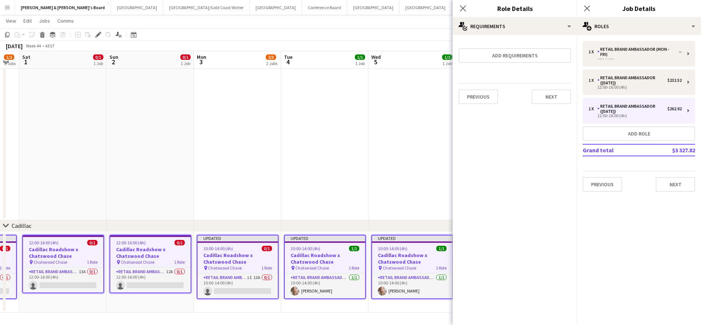
scroll to position [0, 0]
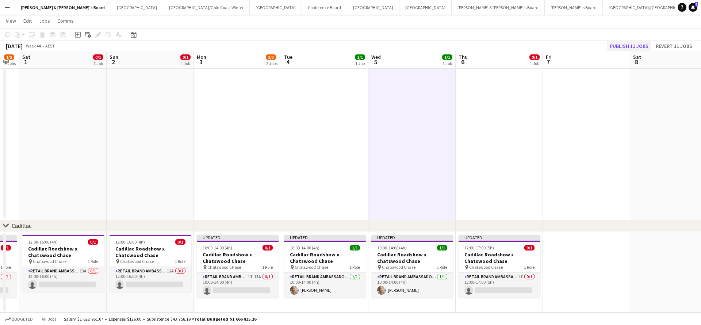
click at [622, 46] on button "Publish 11 jobs" at bounding box center [629, 45] width 45 height 9
